Goal: Information Seeking & Learning: Find specific page/section

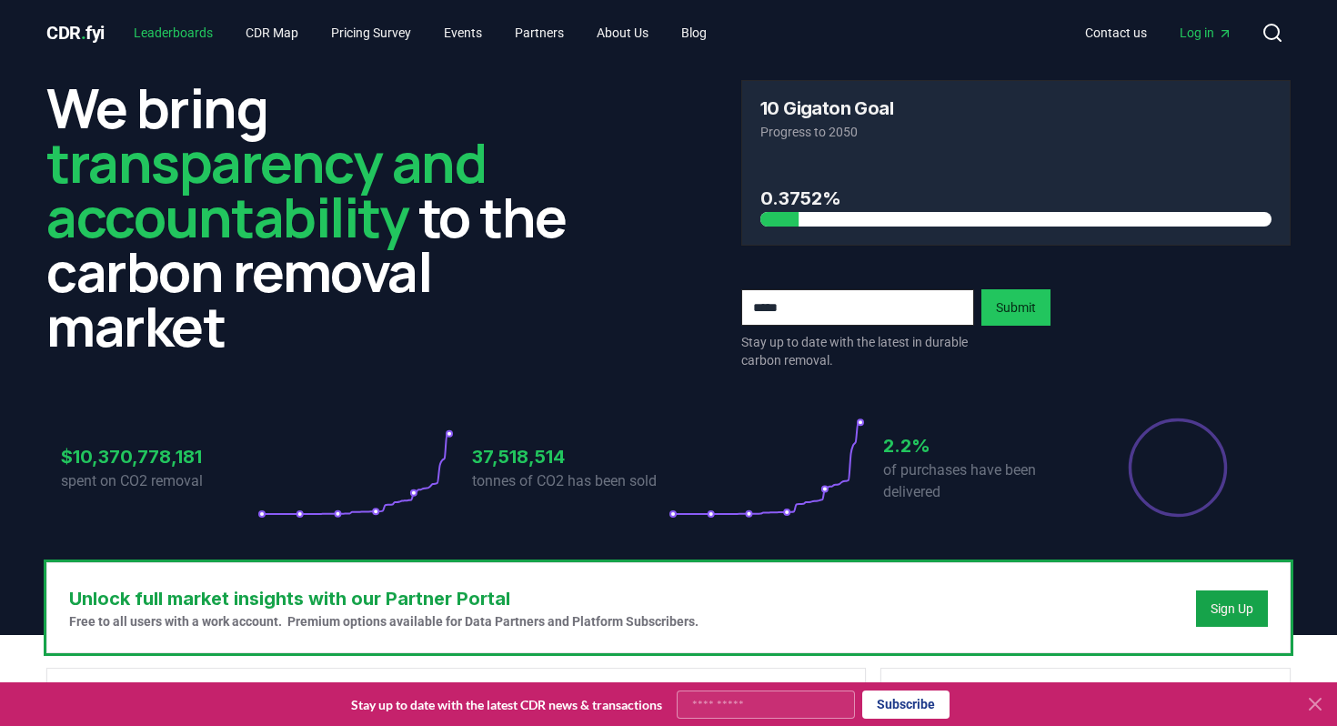
click at [168, 26] on link "Leaderboards" at bounding box center [173, 32] width 108 height 33
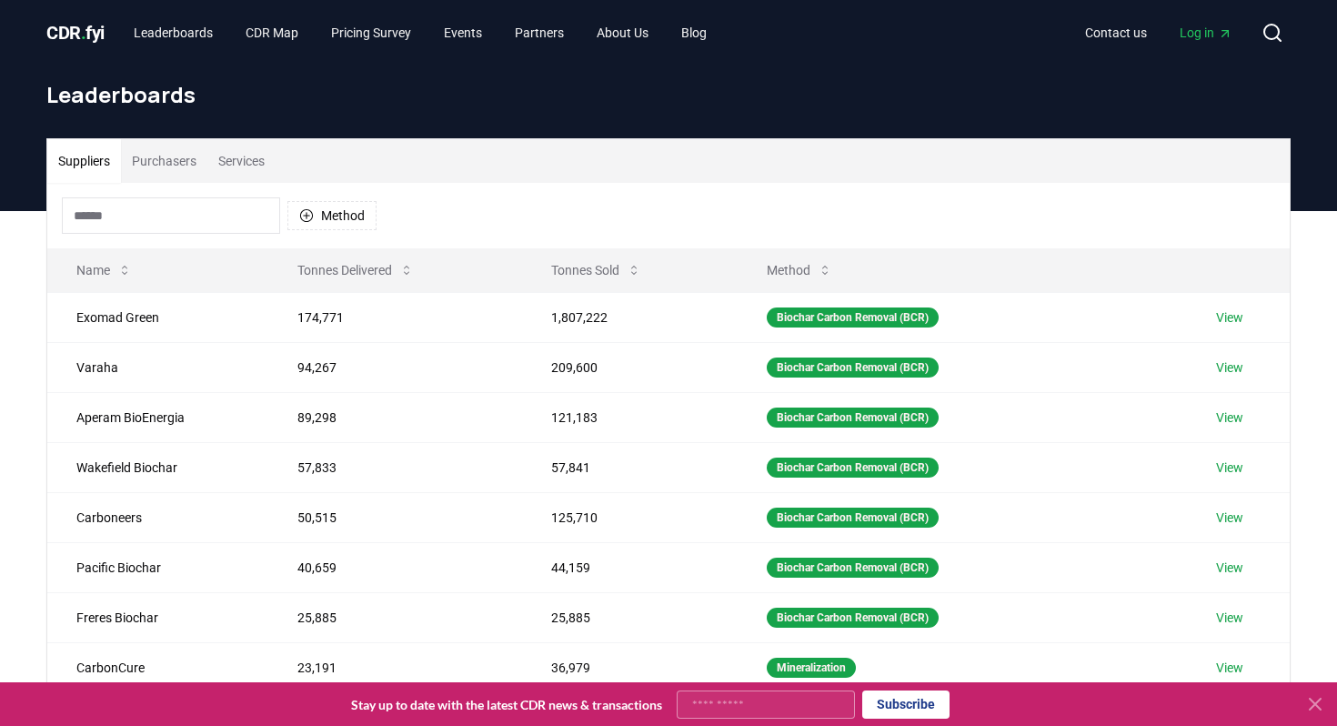
click at [141, 222] on input at bounding box center [171, 215] width 218 height 36
click at [172, 166] on button "Purchasers" at bounding box center [164, 161] width 86 height 44
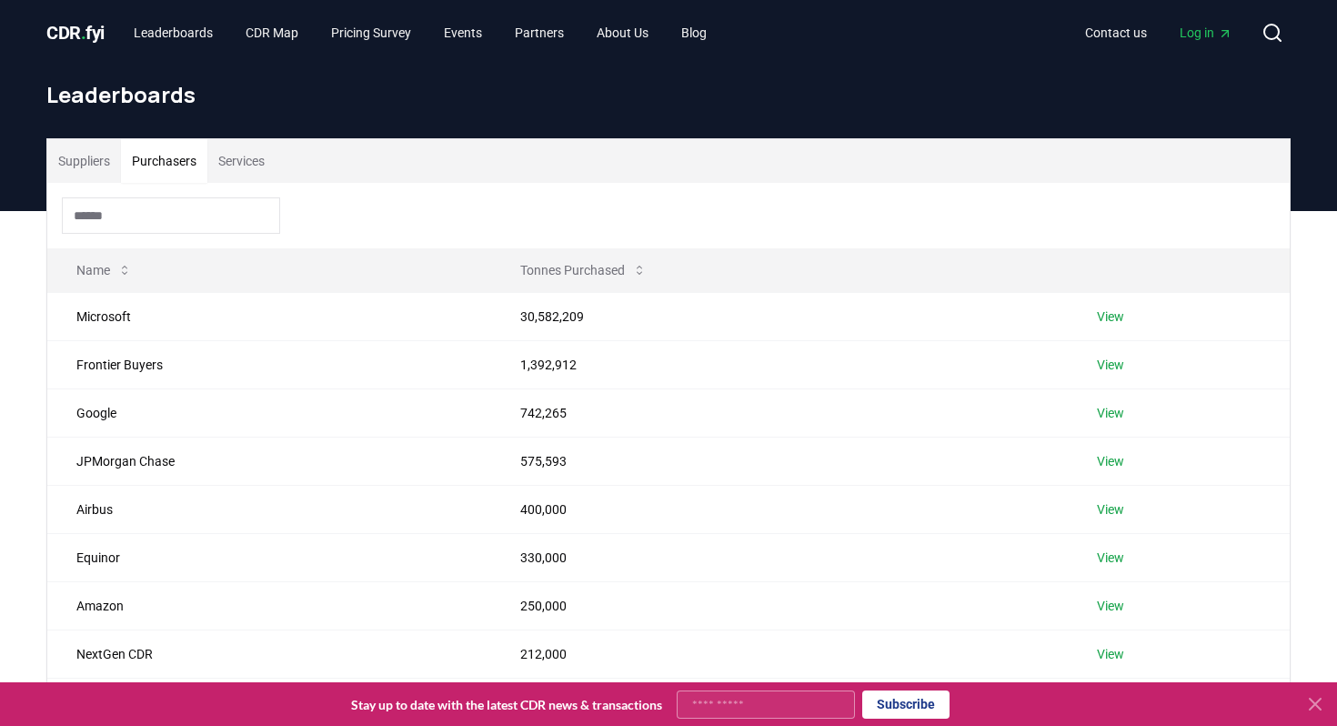
click at [157, 202] on input at bounding box center [171, 215] width 218 height 36
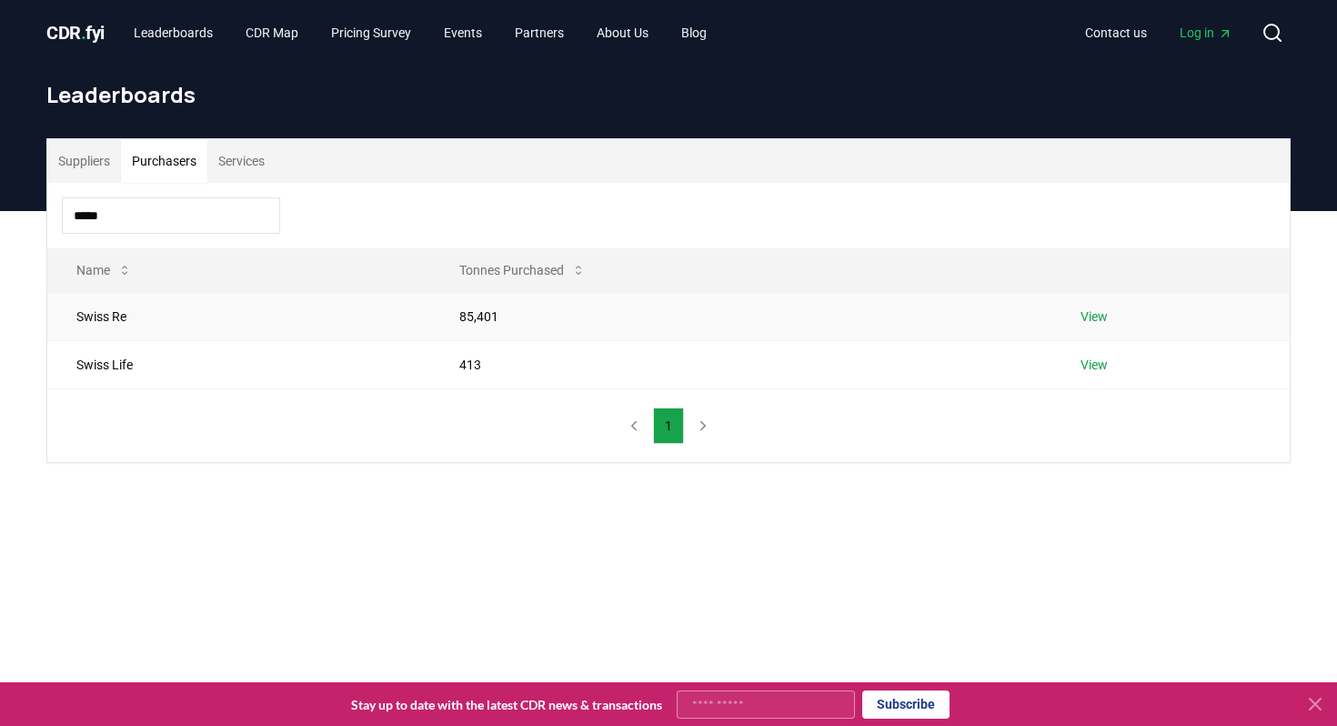
type input "*****"
click at [111, 314] on td "Swiss Re" at bounding box center [238, 316] width 383 height 48
click at [1099, 316] on link "View" at bounding box center [1093, 316] width 27 height 18
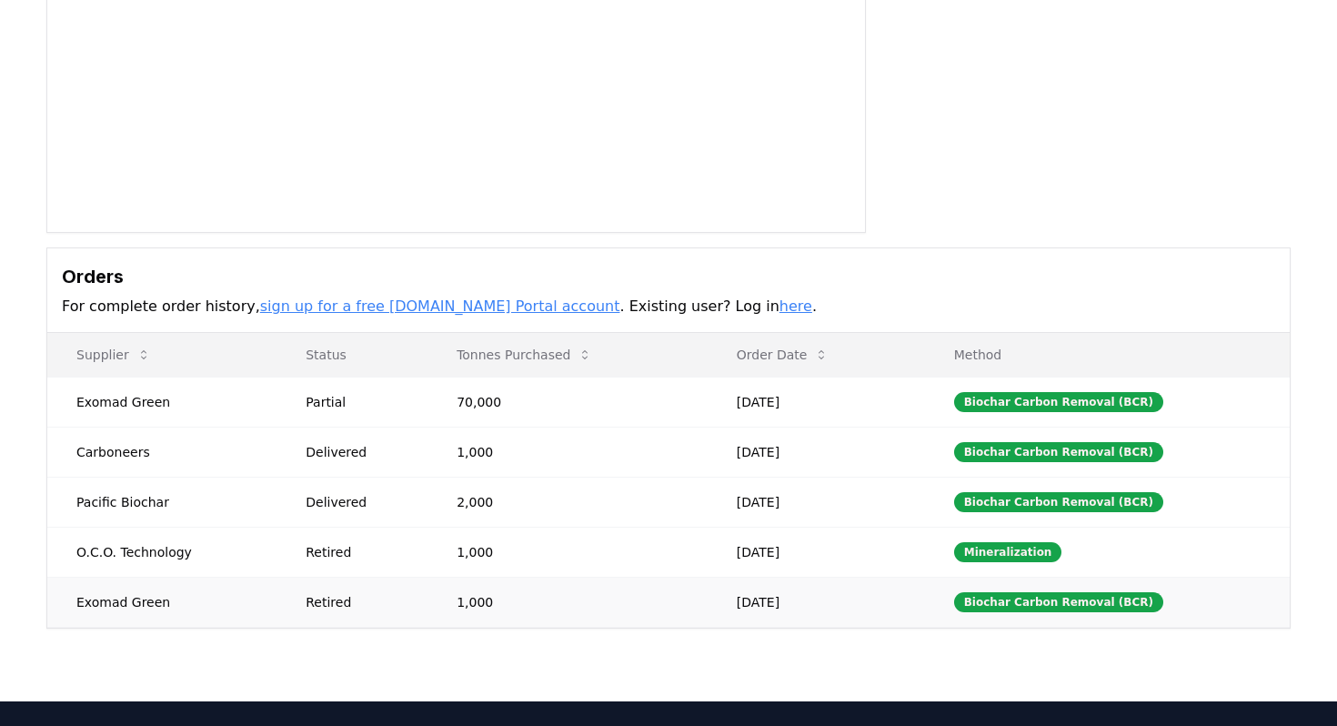
scroll to position [285, 0]
